Goal: Task Accomplishment & Management: Use online tool/utility

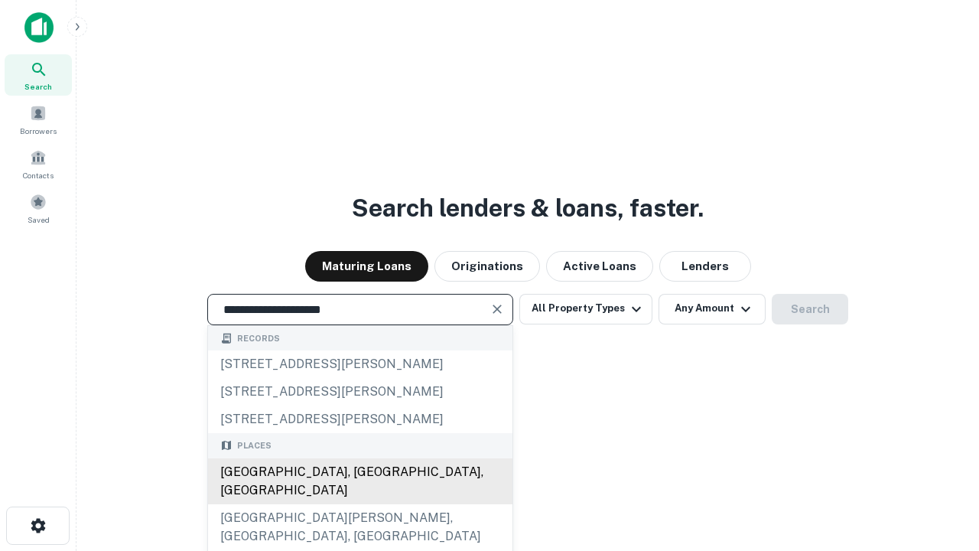
click at [359, 504] on div "[GEOGRAPHIC_DATA], [GEOGRAPHIC_DATA], [GEOGRAPHIC_DATA]" at bounding box center [360, 481] width 304 height 46
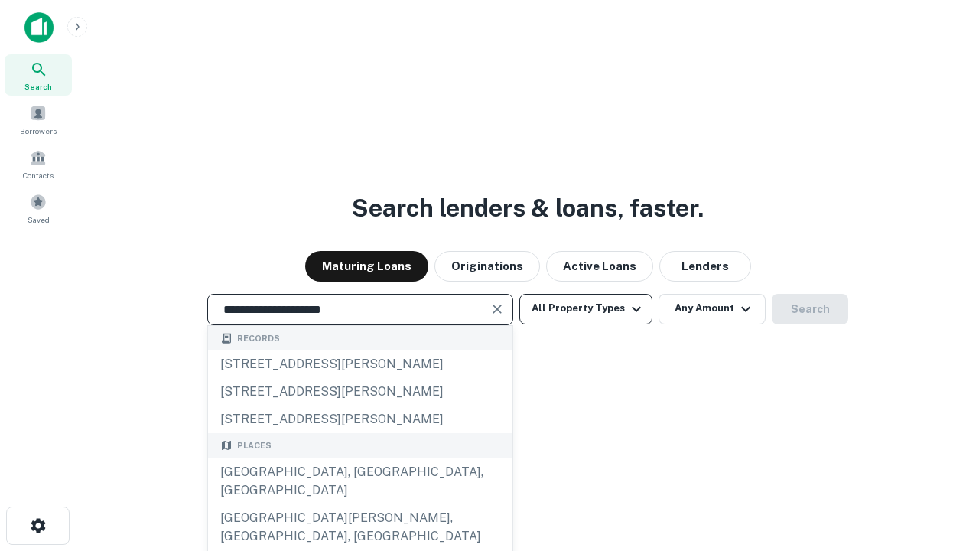
type input "**********"
click at [586, 308] on button "All Property Types" at bounding box center [585, 309] width 133 height 31
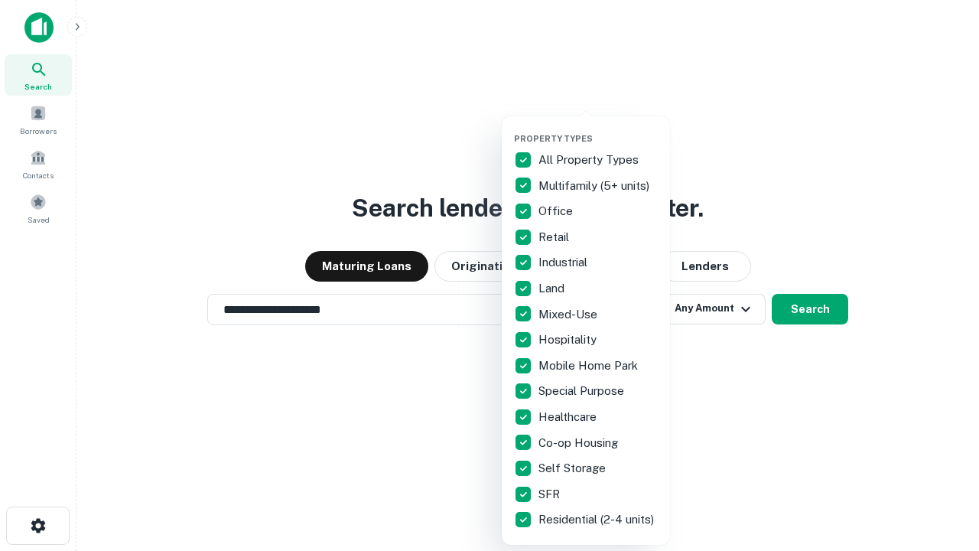
click at [598, 128] on button "button" at bounding box center [598, 128] width 168 height 1
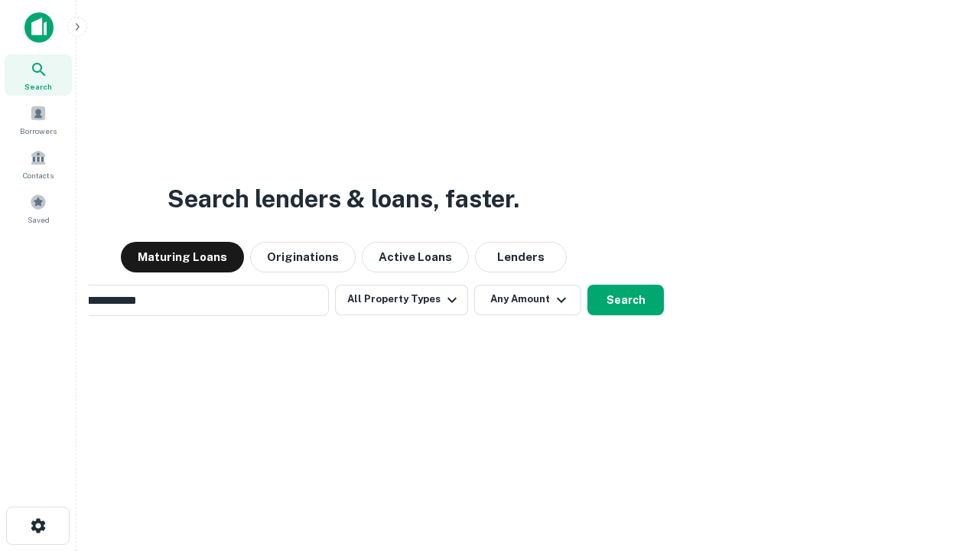
scroll to position [24, 0]
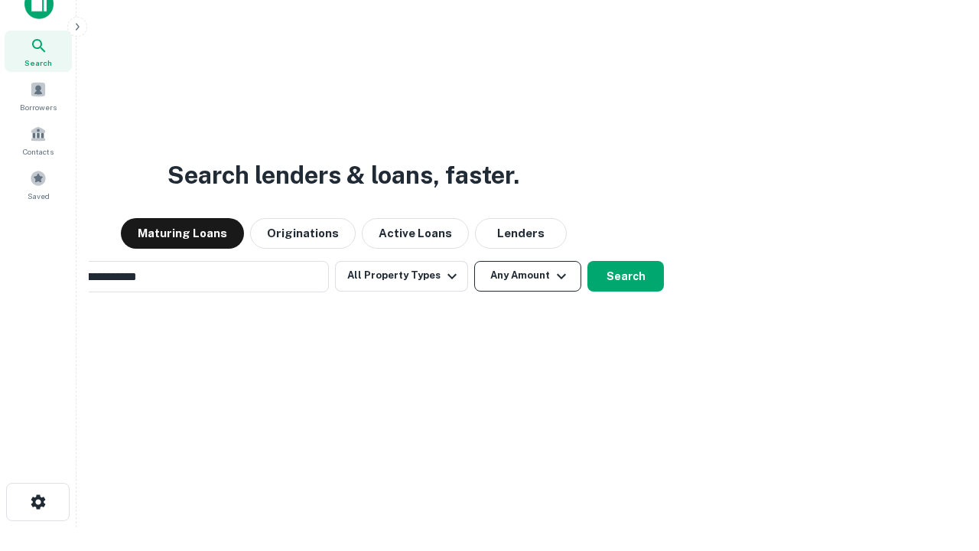
click at [474, 261] on button "Any Amount" at bounding box center [527, 276] width 107 height 31
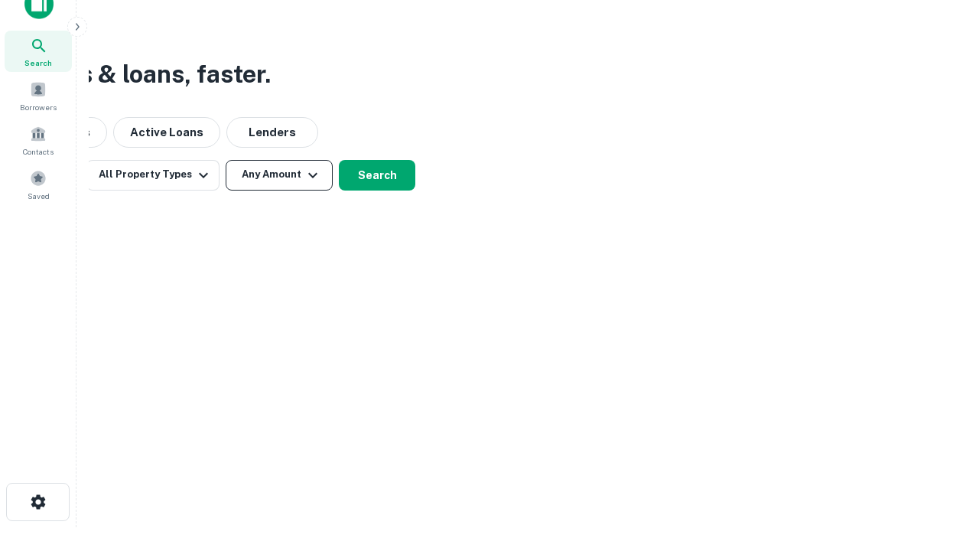
scroll to position [24, 0]
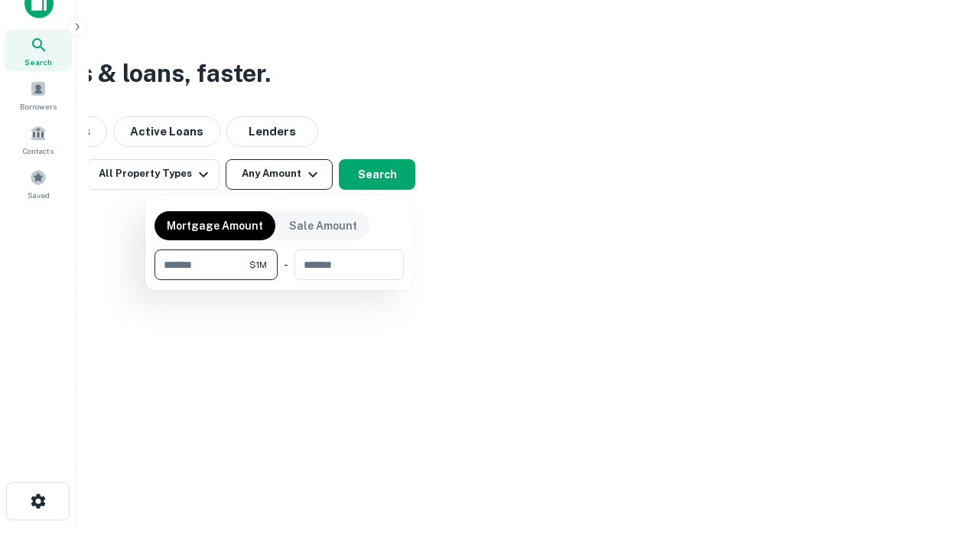
type input "*******"
click at [279, 280] on button "button" at bounding box center [278, 280] width 249 height 1
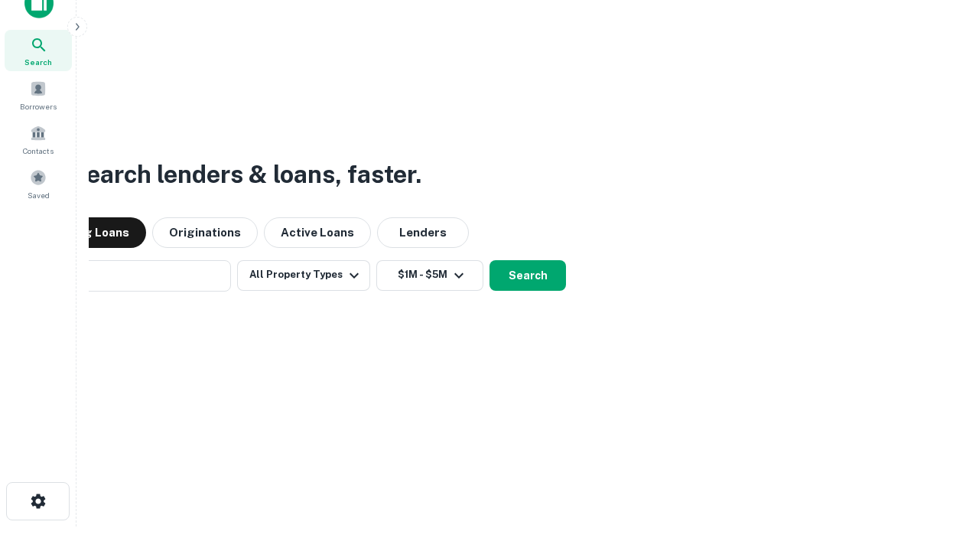
scroll to position [24, 0]
click at [489, 261] on button "Search" at bounding box center [527, 276] width 76 height 31
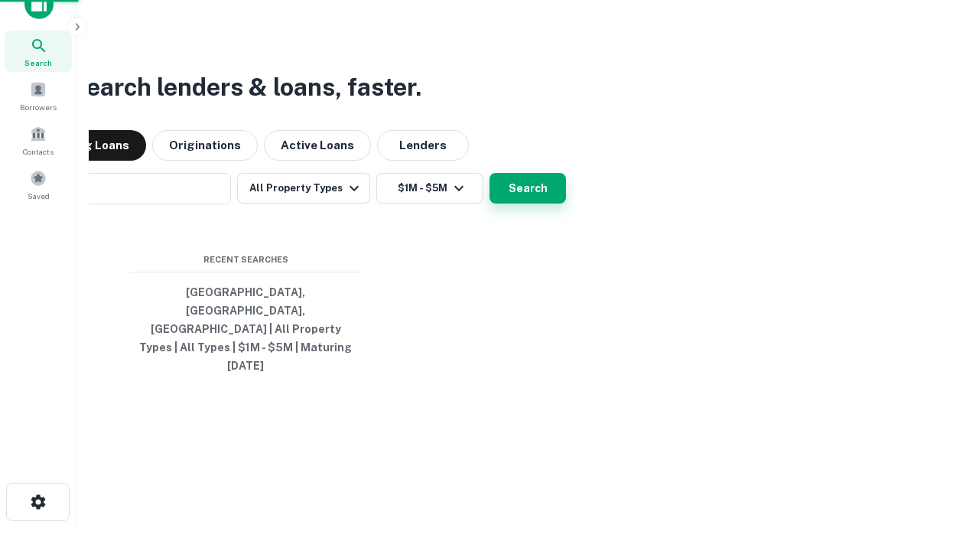
scroll to position [24, 0]
